Goal: Task Accomplishment & Management: Manage account settings

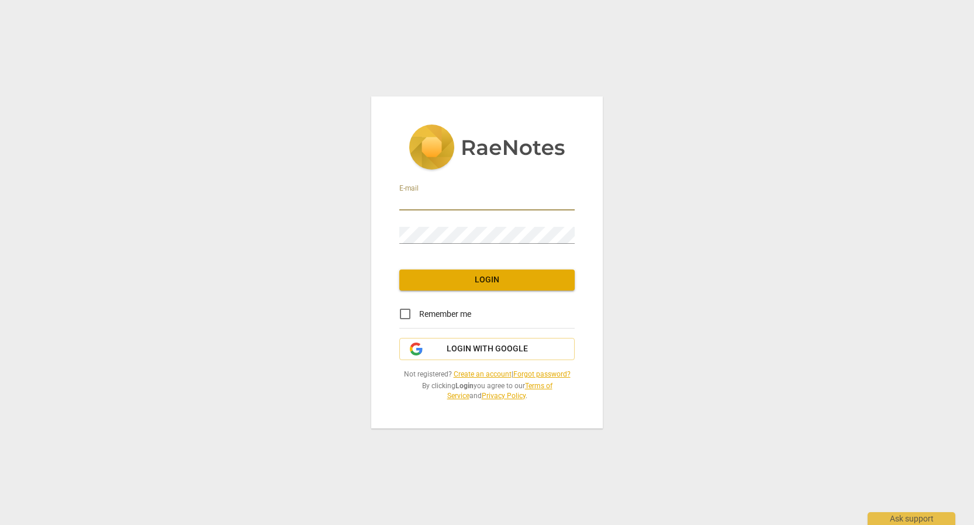
type input "[EMAIL_ADDRESS][DOMAIN_NAME]"
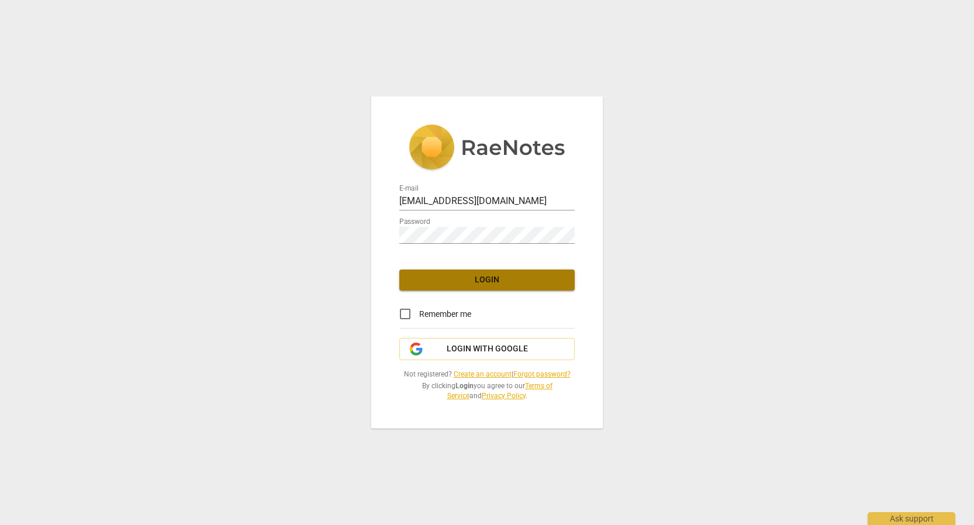
click at [491, 288] on button "Login" at bounding box center [486, 280] width 175 height 21
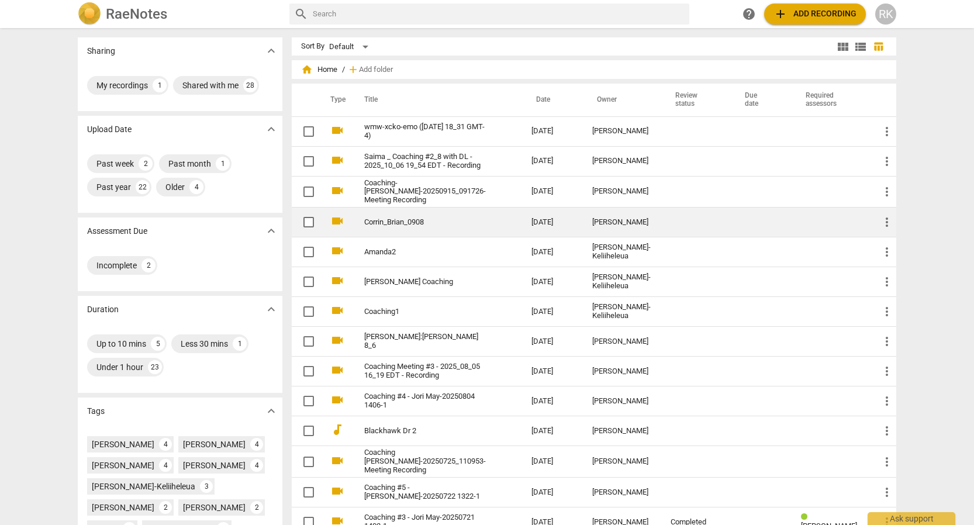
click at [305, 222] on input "checkbox" at bounding box center [309, 222] width 25 height 14
checkbox input "false"
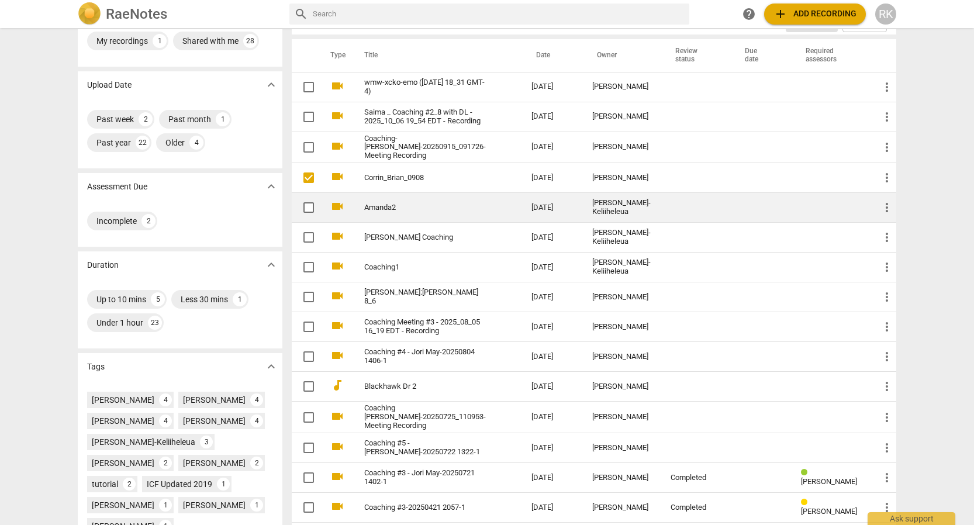
scroll to position [46, 0]
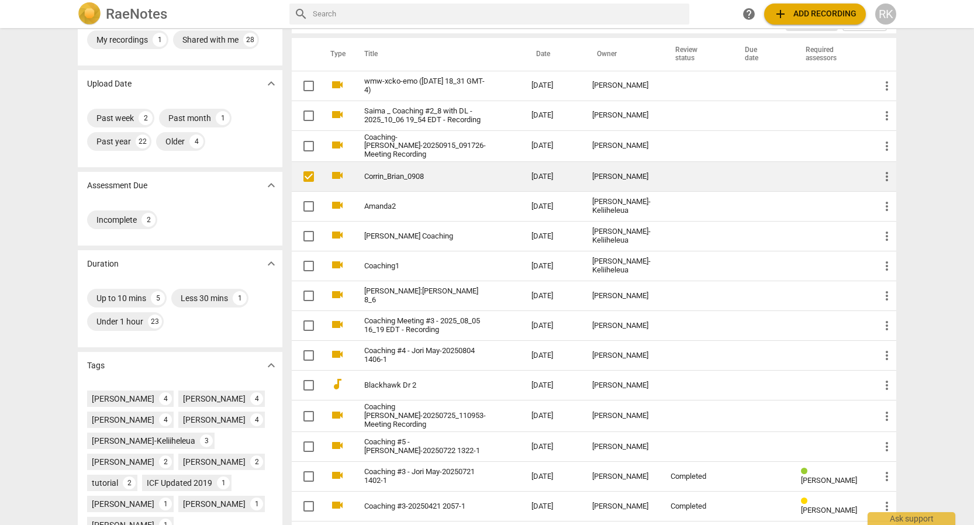
click at [884, 174] on span "more_vert" at bounding box center [887, 177] width 14 height 14
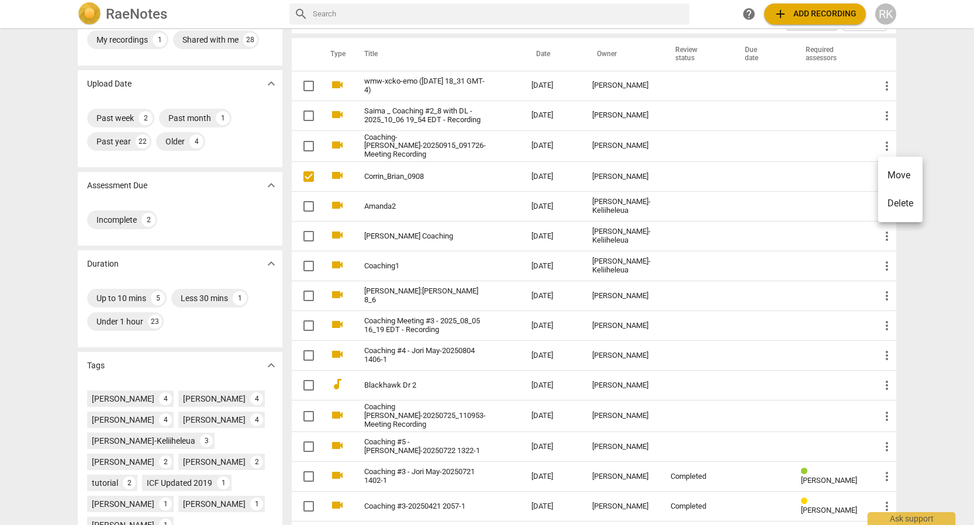
click at [305, 177] on div at bounding box center [487, 262] width 974 height 525
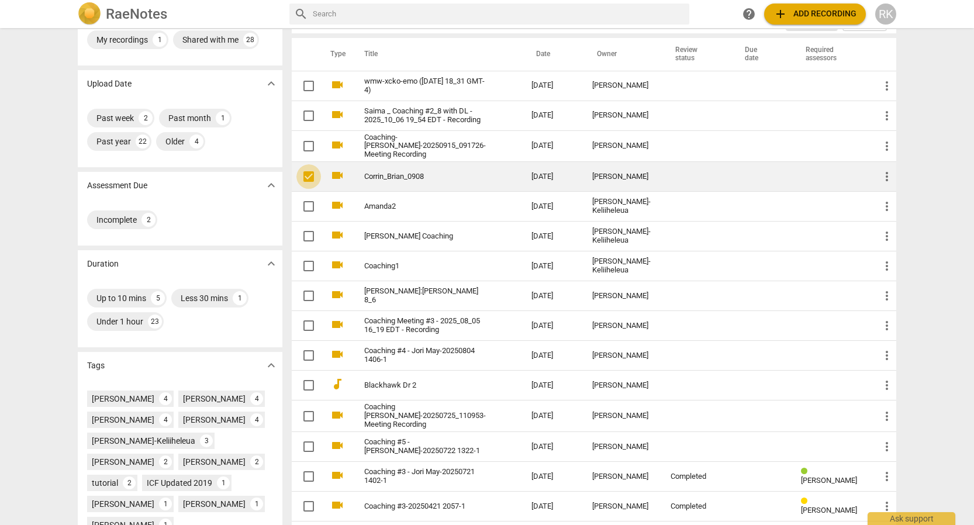
click at [303, 173] on input "checkbox" at bounding box center [309, 177] width 25 height 14
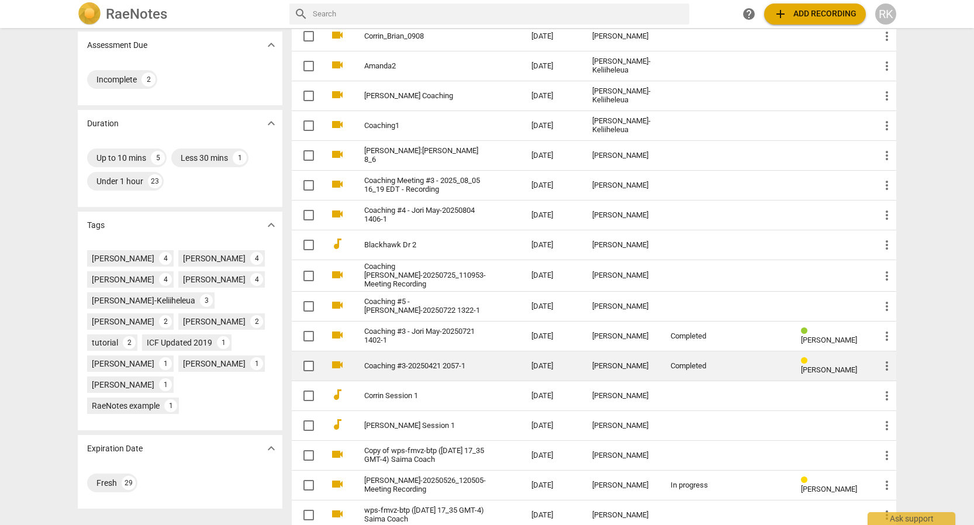
scroll to position [187, 0]
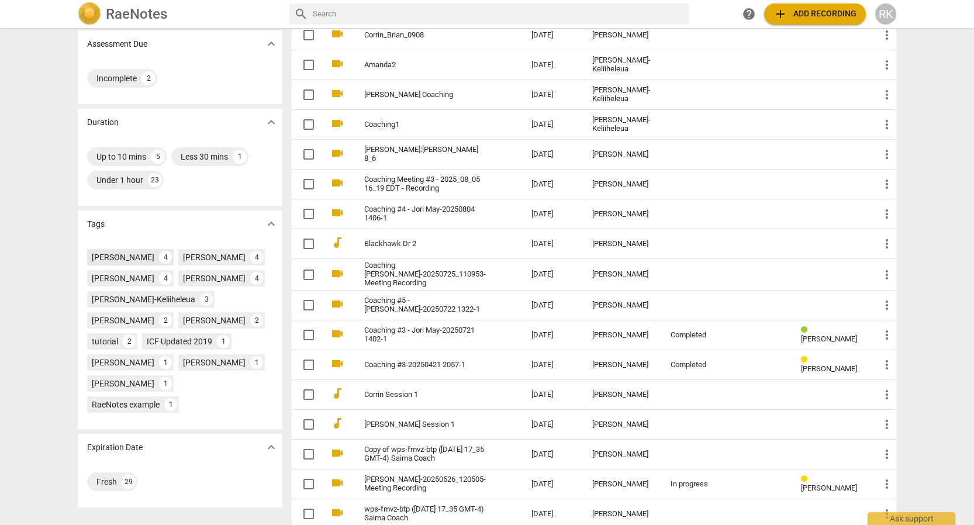
click at [121, 256] on div "[PERSON_NAME]" at bounding box center [123, 257] width 63 height 12
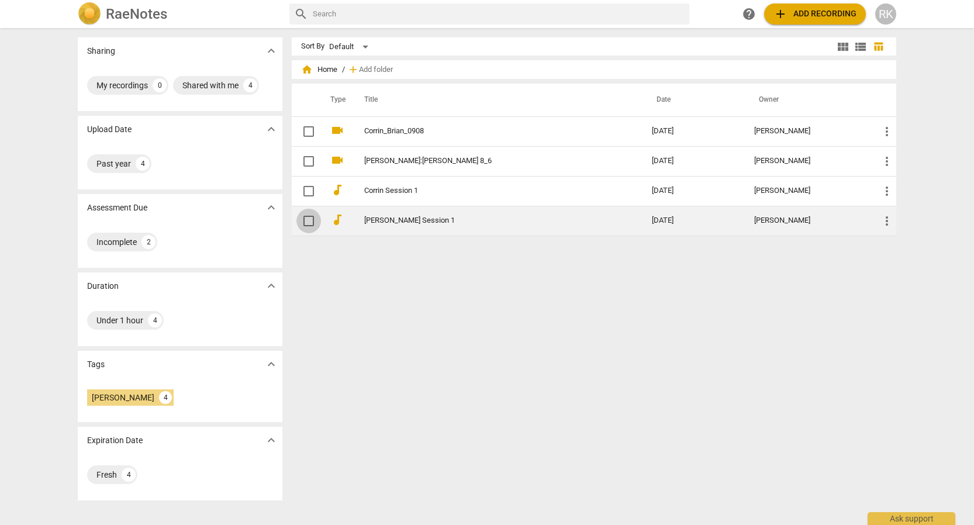
click at [310, 222] on input "checkbox" at bounding box center [309, 221] width 25 height 14
checkbox input "false"
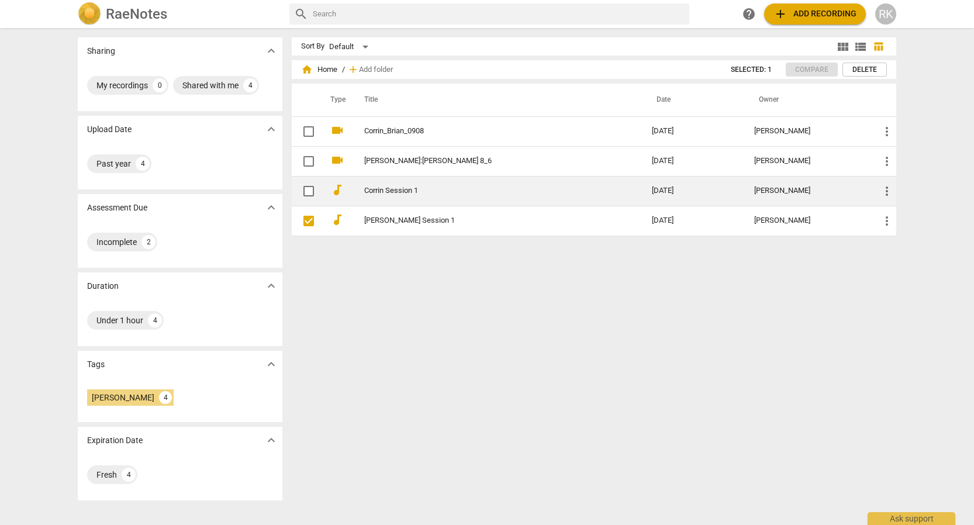
click at [309, 190] on input "checkbox" at bounding box center [309, 191] width 25 height 14
checkbox input "false"
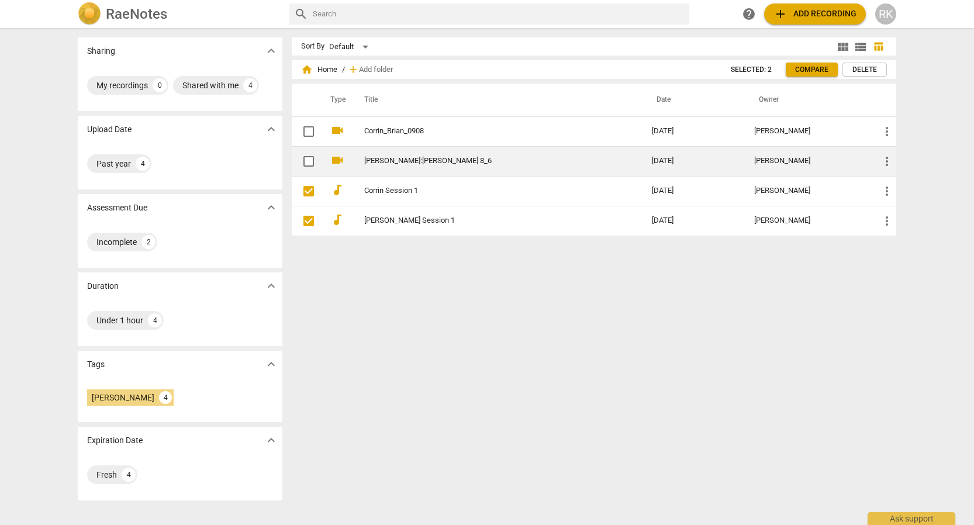
click at [308, 159] on input "checkbox" at bounding box center [309, 161] width 25 height 14
checkbox input "false"
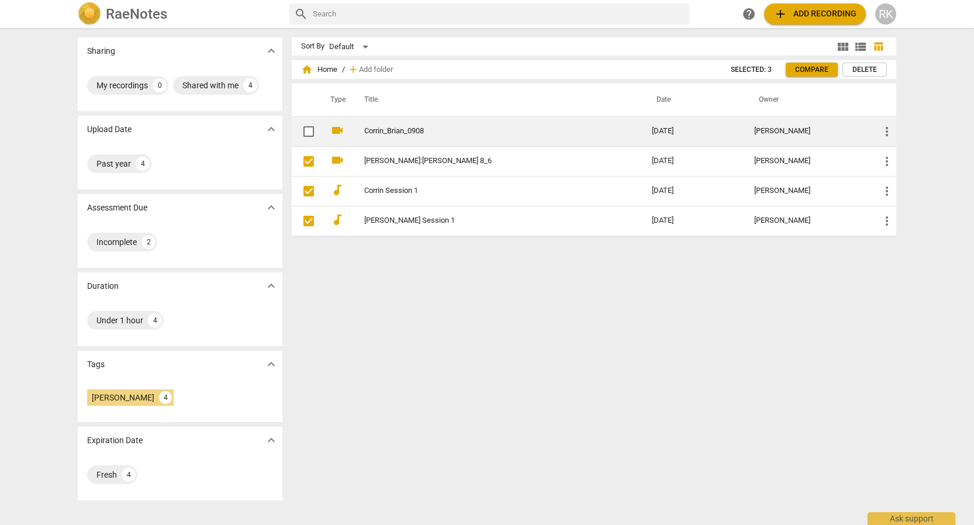
click at [306, 132] on input "checkbox" at bounding box center [309, 132] width 25 height 14
checkbox input "false"
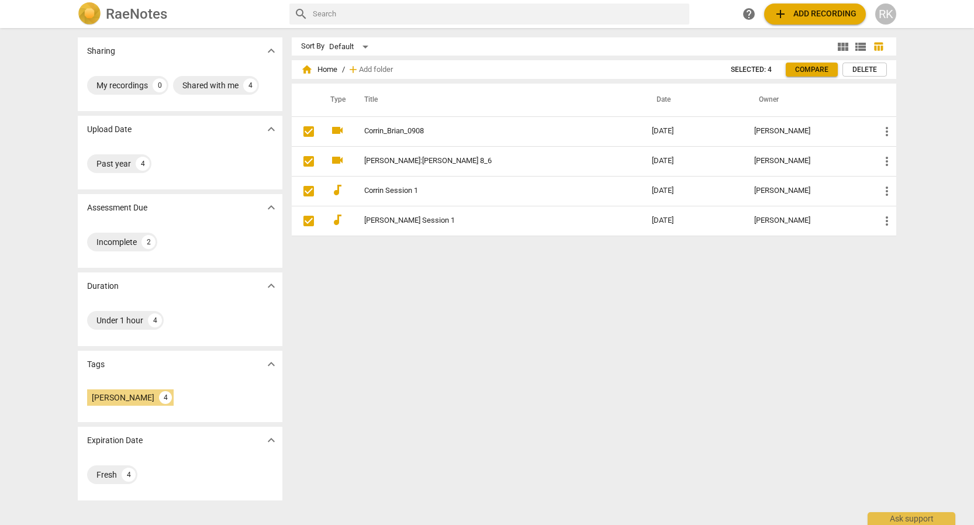
click at [814, 70] on span "Compare" at bounding box center [811, 70] width 33 height 10
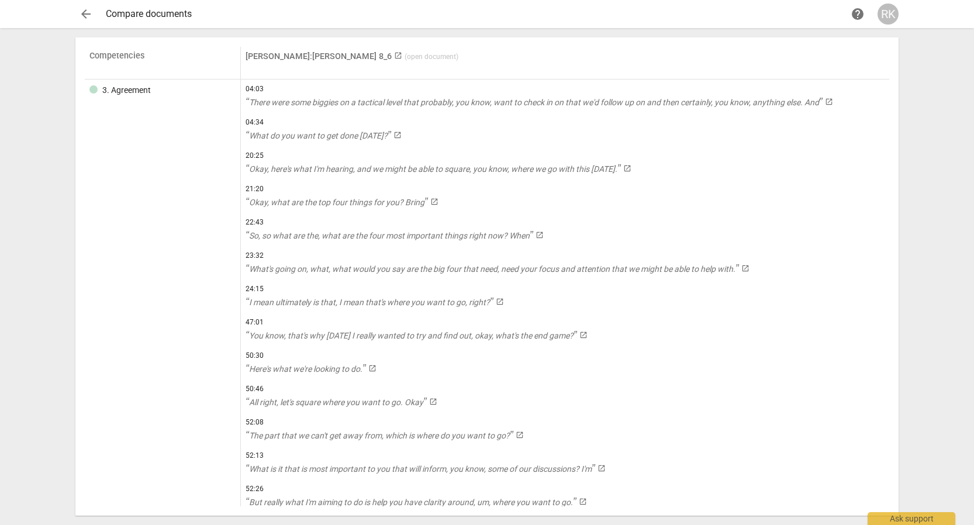
click at [84, 11] on span "arrow_back" at bounding box center [86, 14] width 14 height 14
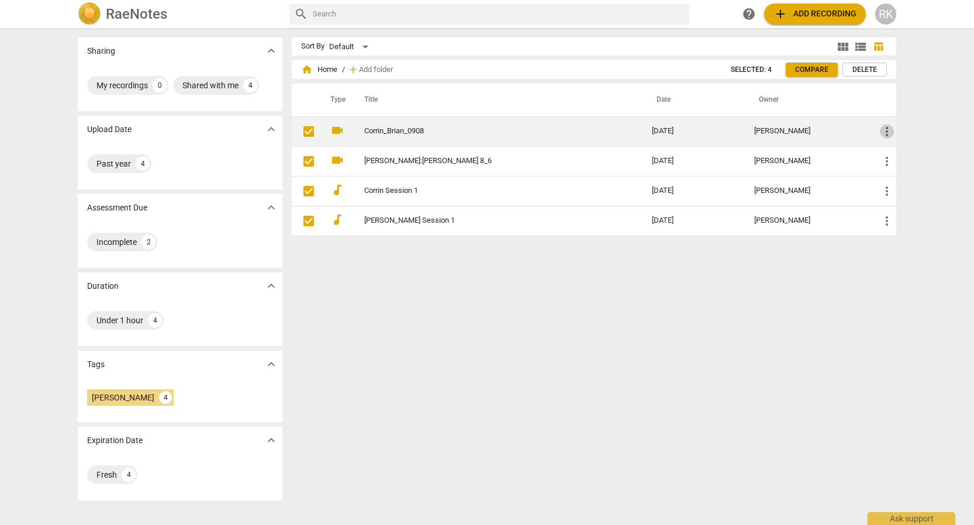
click at [887, 130] on span "more_vert" at bounding box center [887, 132] width 14 height 14
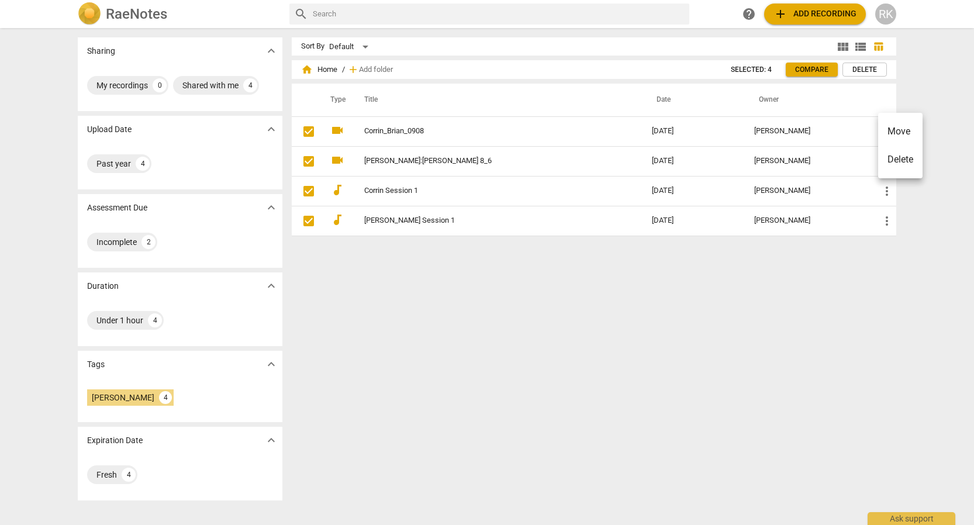
click at [928, 106] on div at bounding box center [487, 262] width 974 height 525
click at [895, 9] on div "RK" at bounding box center [886, 14] width 21 height 21
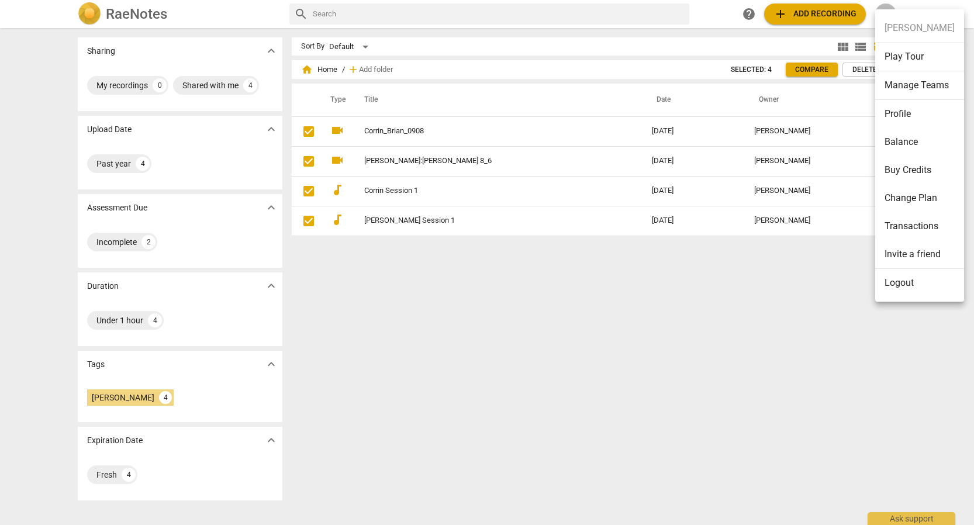
click at [643, 304] on div at bounding box center [487, 262] width 974 height 525
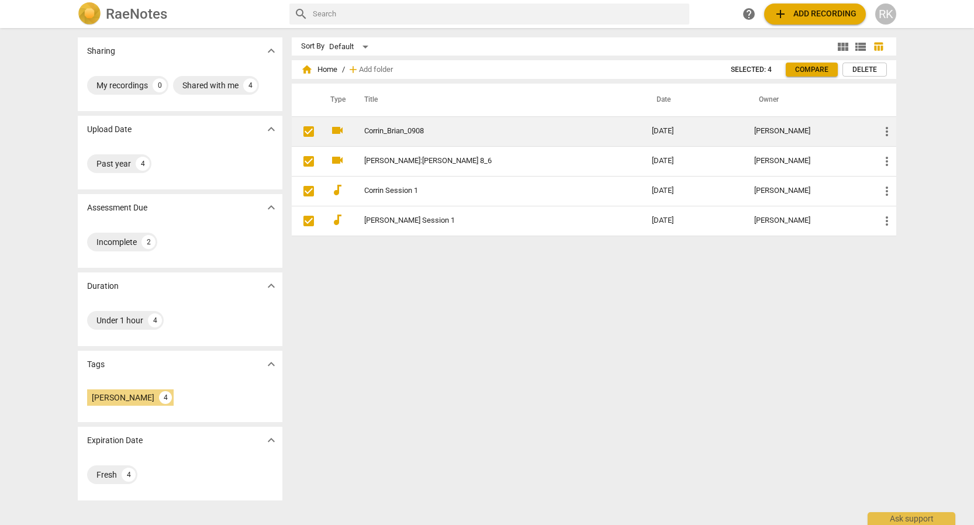
click at [304, 129] on input "checkbox" at bounding box center [309, 132] width 25 height 14
checkbox input "true"
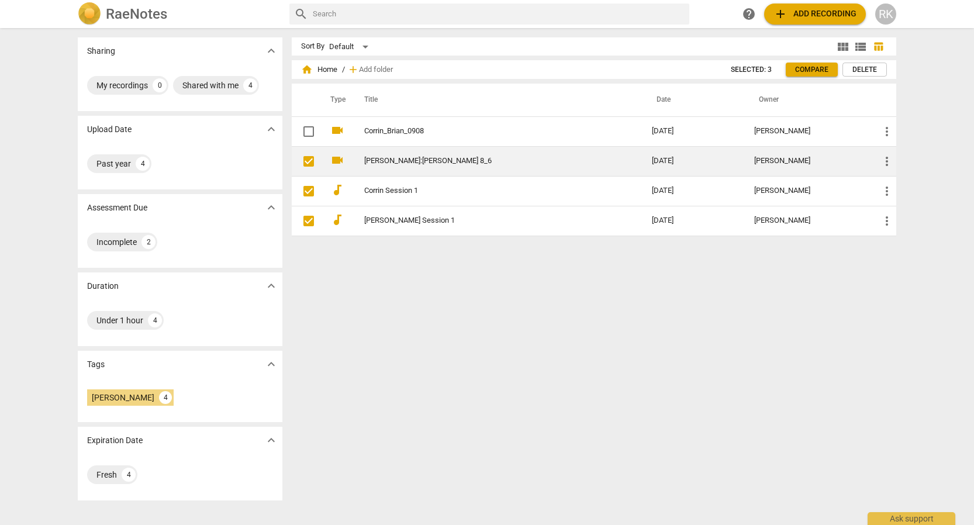
click at [305, 167] on input "checkbox" at bounding box center [309, 161] width 25 height 14
checkbox input "true"
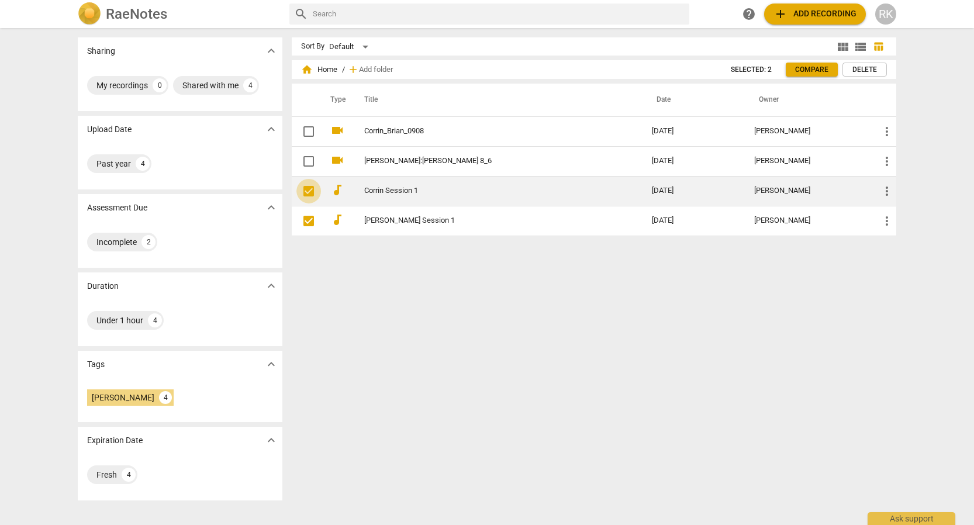
click at [305, 194] on input "checkbox" at bounding box center [309, 191] width 25 height 14
checkbox input "true"
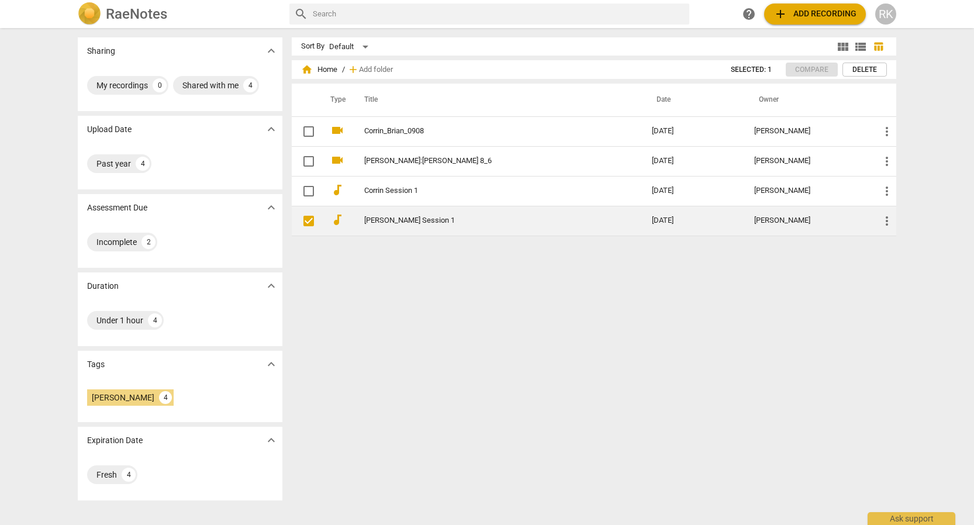
click at [306, 220] on input "checkbox" at bounding box center [309, 221] width 25 height 14
checkbox input "true"
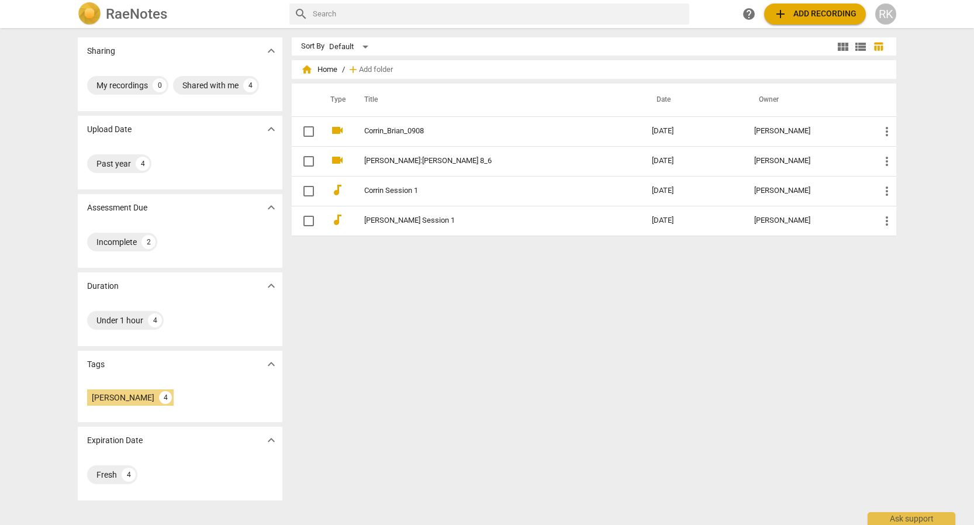
click at [170, 12] on div "RaeNotes" at bounding box center [179, 13] width 202 height 23
checkbox input "false"
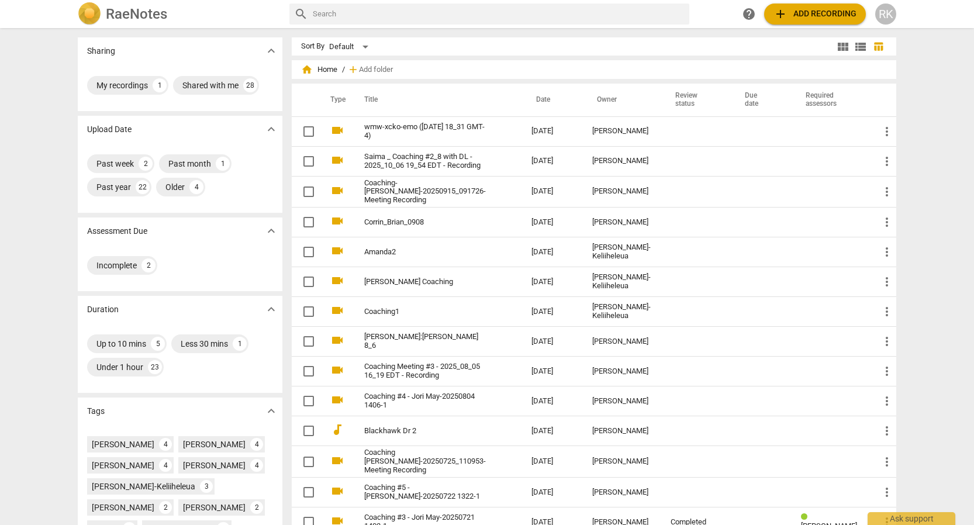
click at [132, 9] on h2 "RaeNotes" at bounding box center [136, 14] width 61 height 16
click at [878, 20] on div "RK" at bounding box center [886, 14] width 21 height 21
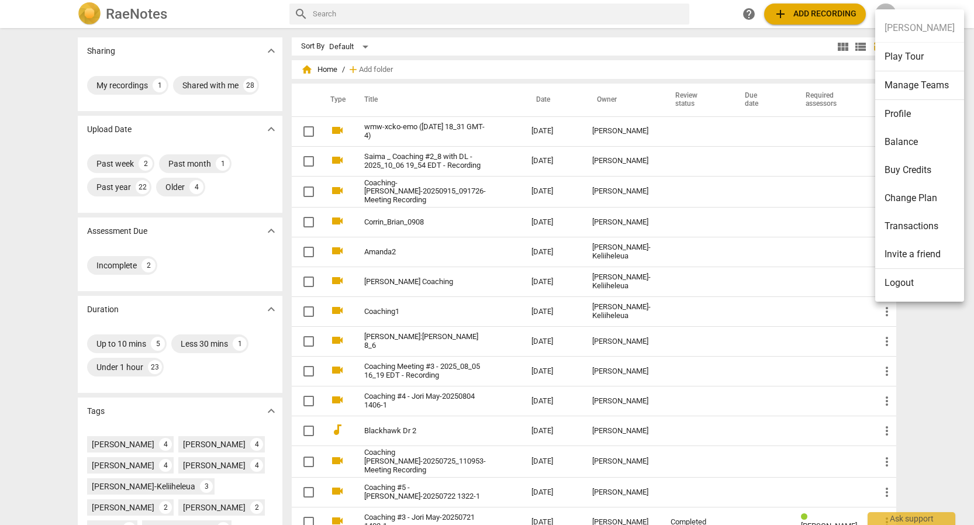
click at [926, 88] on li "Manage Teams" at bounding box center [920, 85] width 89 height 29
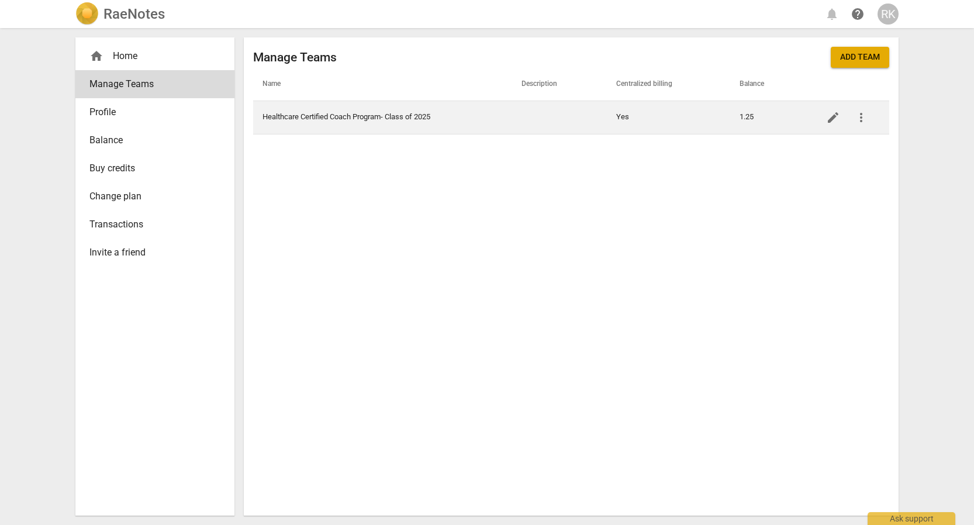
click at [374, 119] on td "Healthcare Certified Coach Program- Class of 2025" at bounding box center [382, 117] width 259 height 33
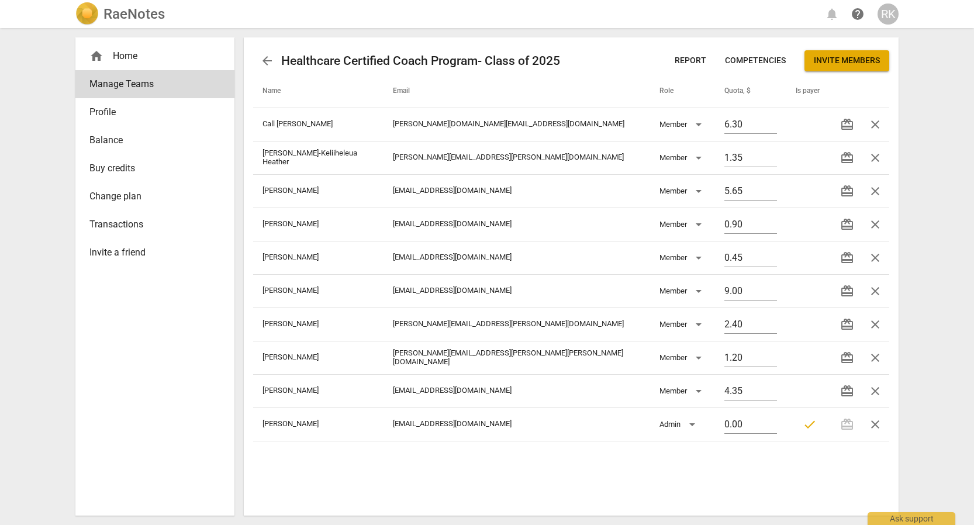
click at [733, 65] on span "Competencies" at bounding box center [755, 61] width 61 height 12
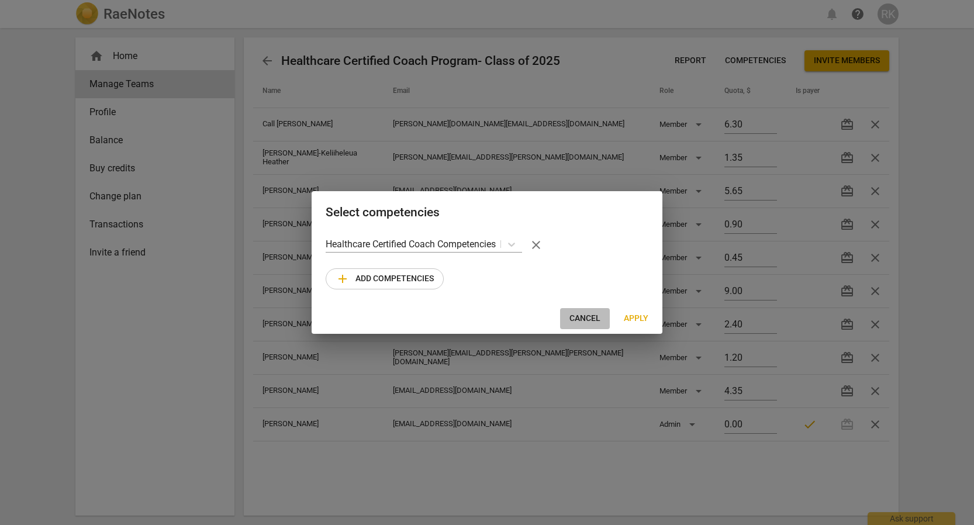
click at [588, 317] on span "Cancel" at bounding box center [585, 319] width 31 height 12
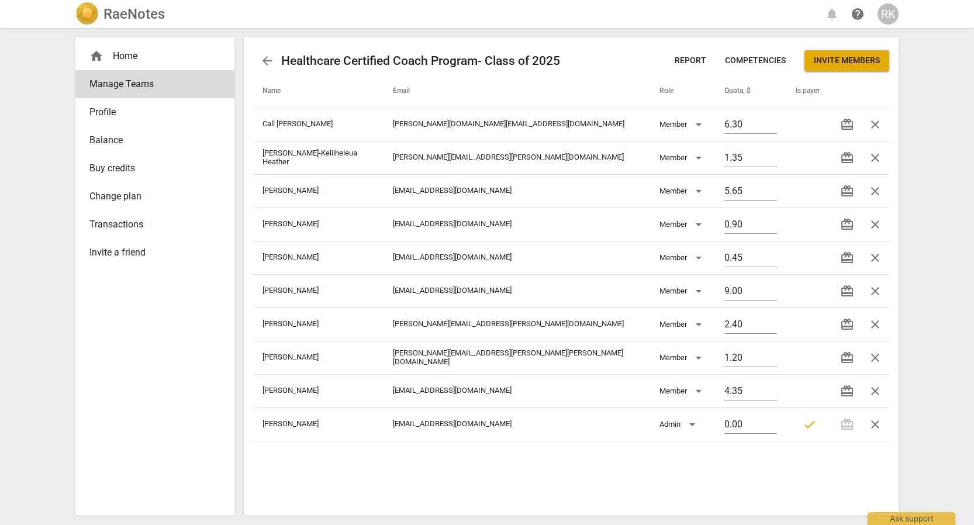
click at [138, 17] on h2 "RaeNotes" at bounding box center [134, 14] width 61 height 16
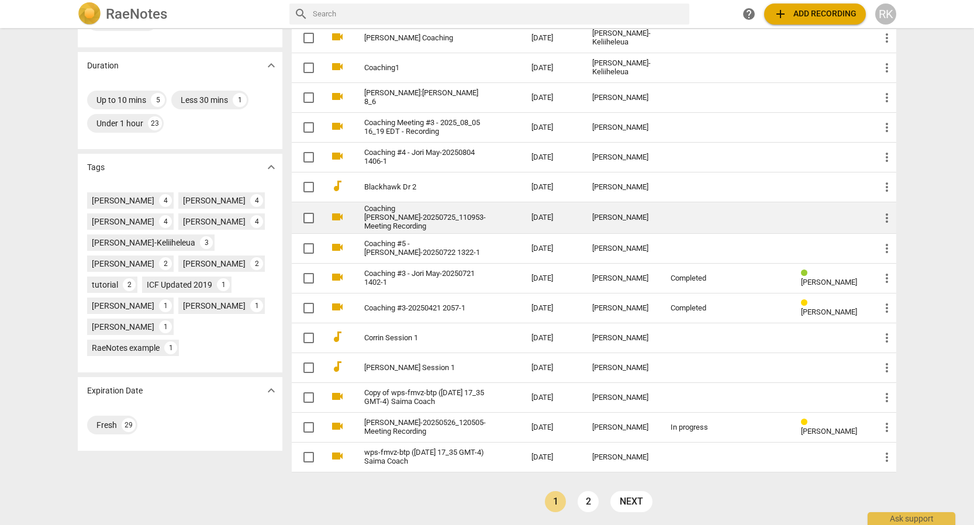
scroll to position [243, 0]
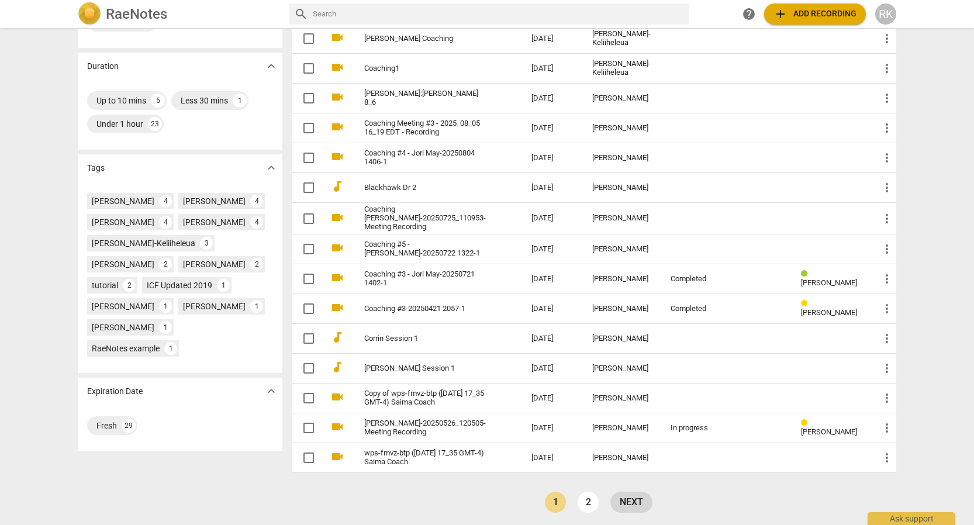
click at [630, 504] on link "next" at bounding box center [632, 502] width 42 height 21
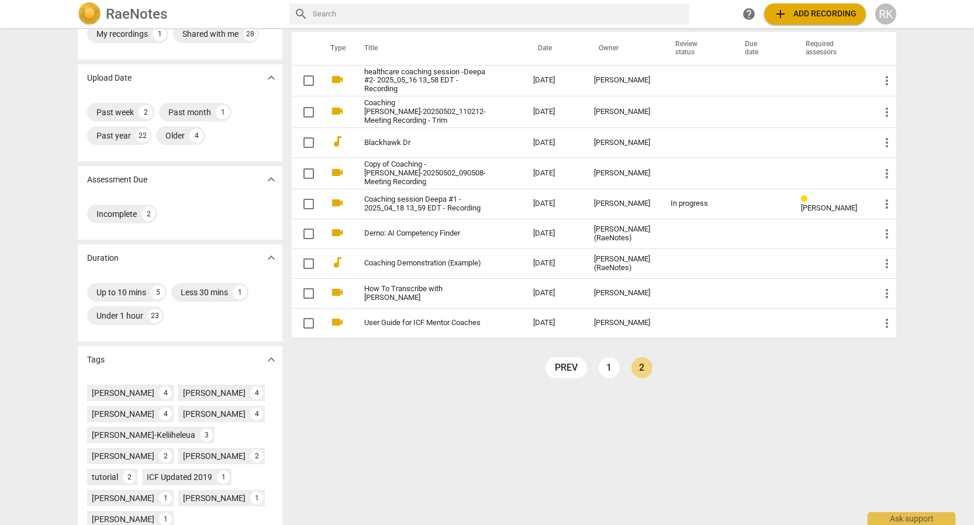
scroll to position [60, 0]
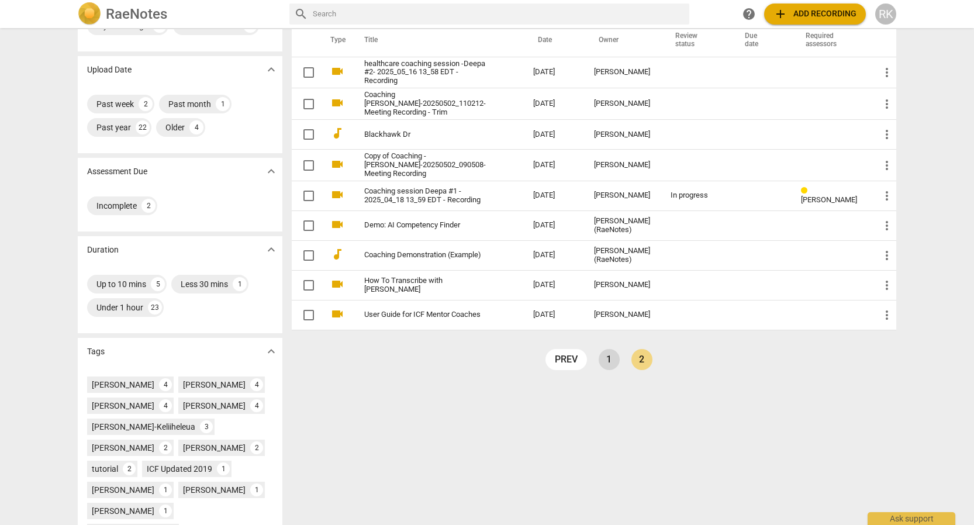
click at [606, 357] on link "1" at bounding box center [609, 359] width 21 height 21
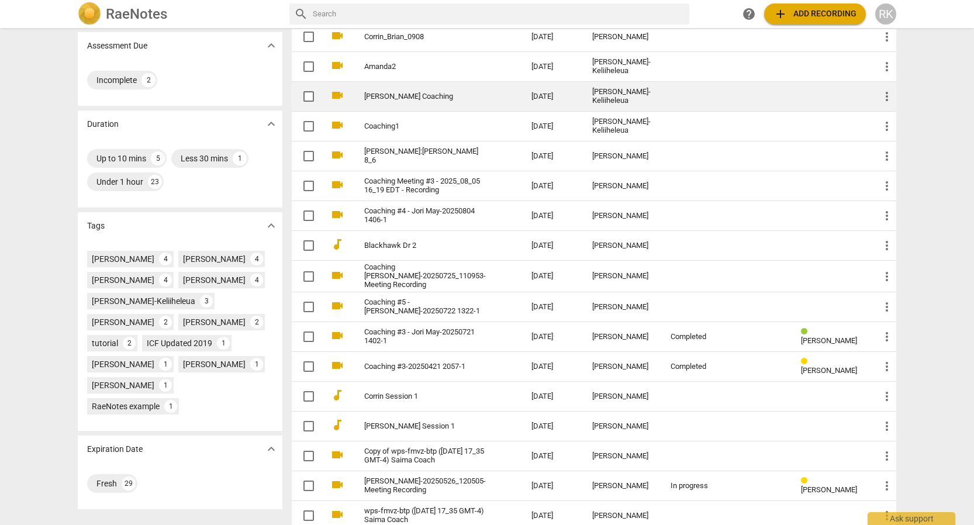
scroll to position [195, 0]
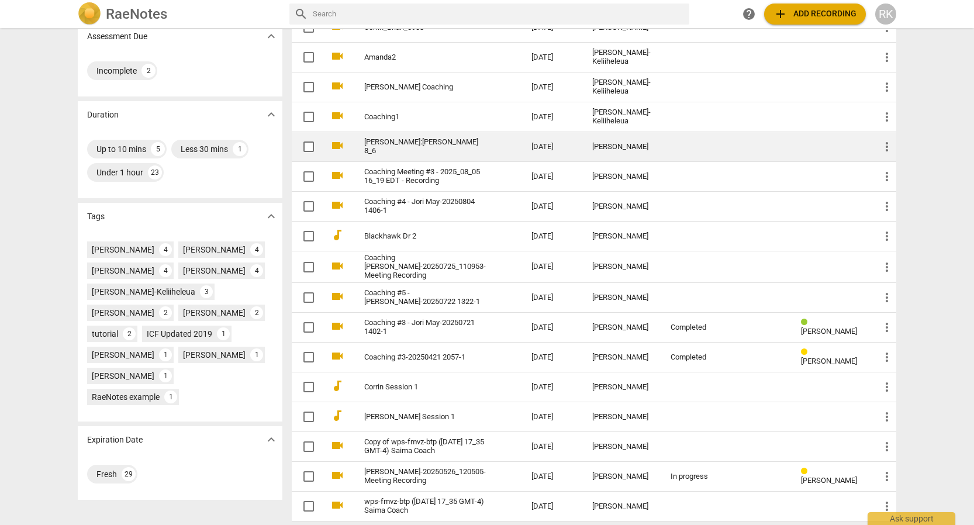
click at [387, 143] on link "[PERSON_NAME]:[PERSON_NAME] 8_6" at bounding box center [426, 147] width 125 height 18
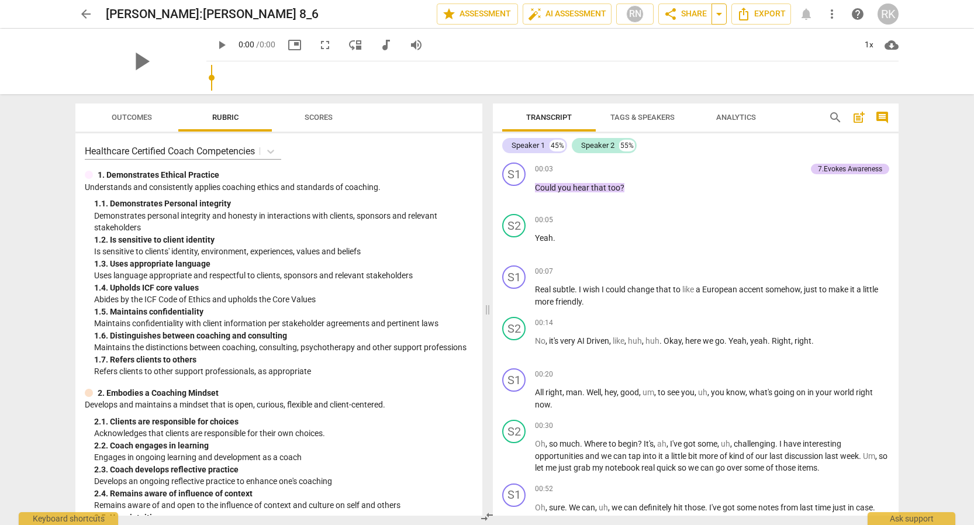
click at [721, 16] on span "arrow_drop_down" at bounding box center [719, 14] width 14 height 14
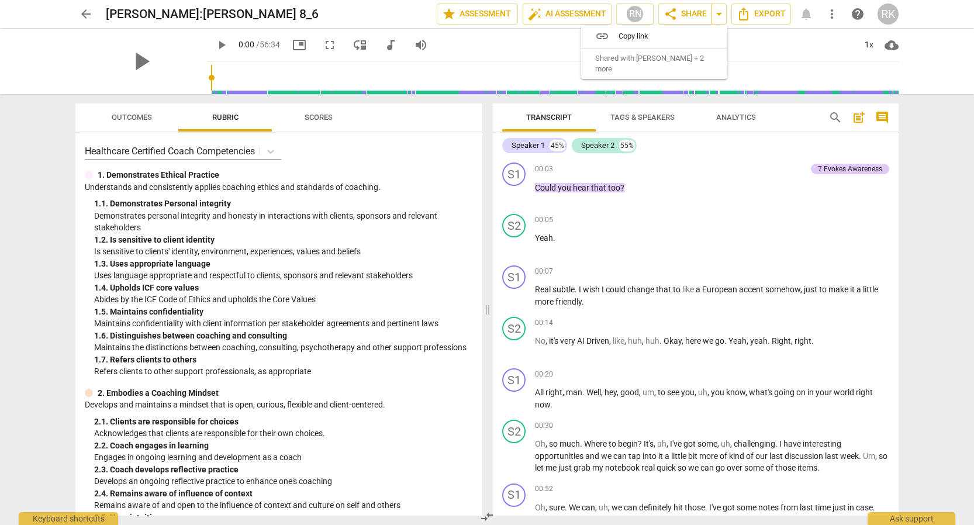
click at [604, 69] on span "Shared with [PERSON_NAME] + 2 more" at bounding box center [649, 63] width 109 height 21
click at [932, 139] on div "arrow_back [PERSON_NAME]:[PERSON_NAME] 8_6 edit star Assessment auto_fix_high A…" at bounding box center [487, 262] width 974 height 525
click at [670, 14] on span "share" at bounding box center [671, 14] width 14 height 14
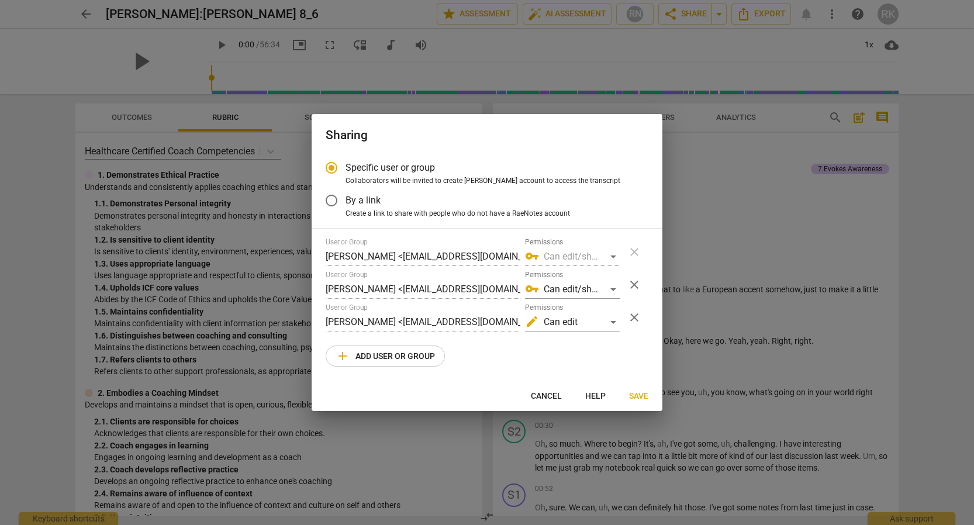
click at [553, 398] on span "Cancel" at bounding box center [546, 397] width 31 height 12
radio input "false"
